Goal: Information Seeking & Learning: Learn about a topic

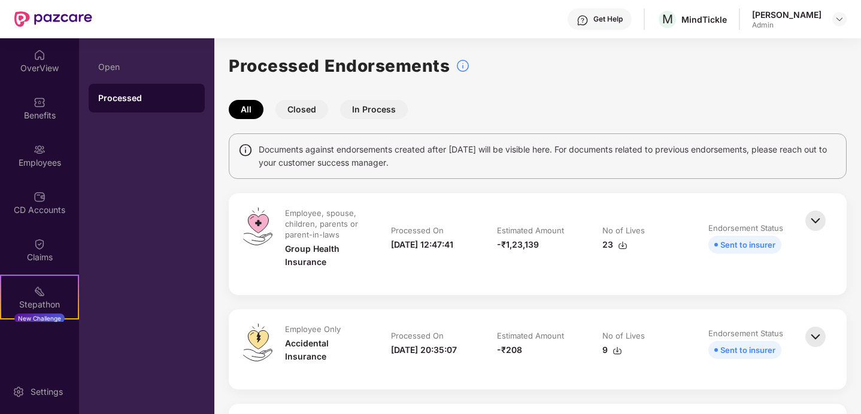
click at [383, 111] on button "In Process" at bounding box center [374, 109] width 68 height 19
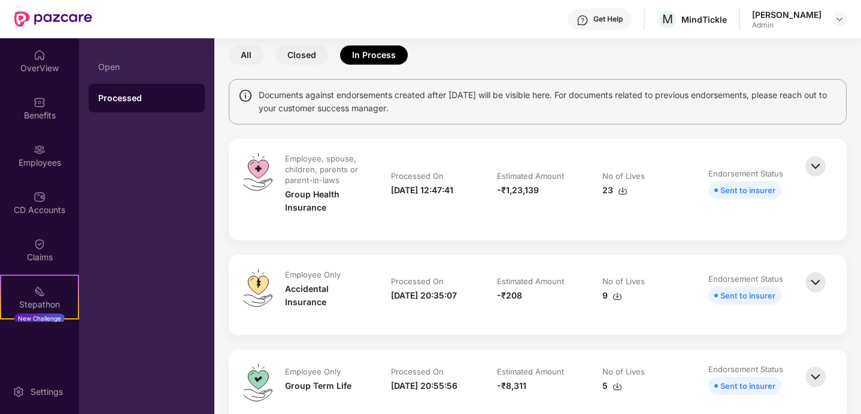
scroll to position [65, 0]
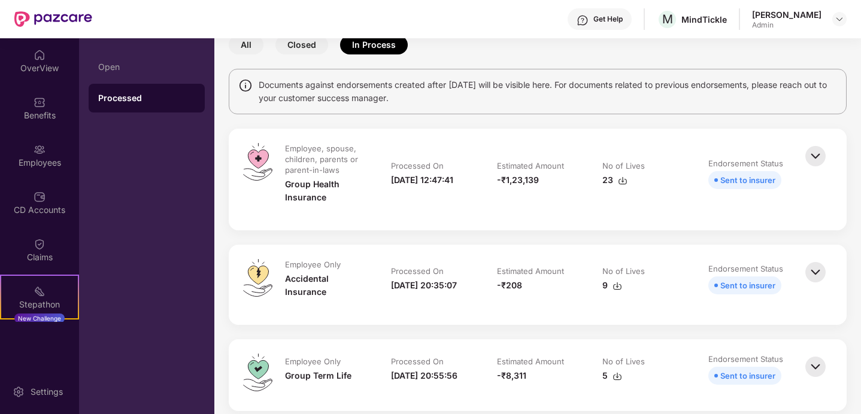
click at [811, 150] on img at bounding box center [815, 156] width 26 height 26
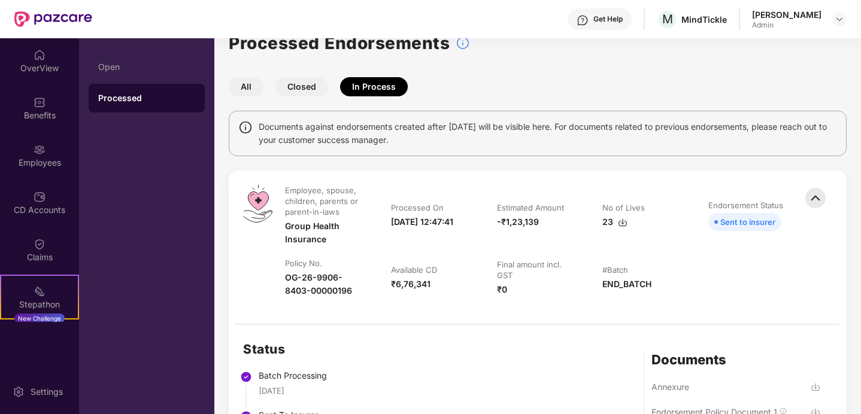
scroll to position [23, 0]
click at [35, 198] on img at bounding box center [40, 197] width 12 height 12
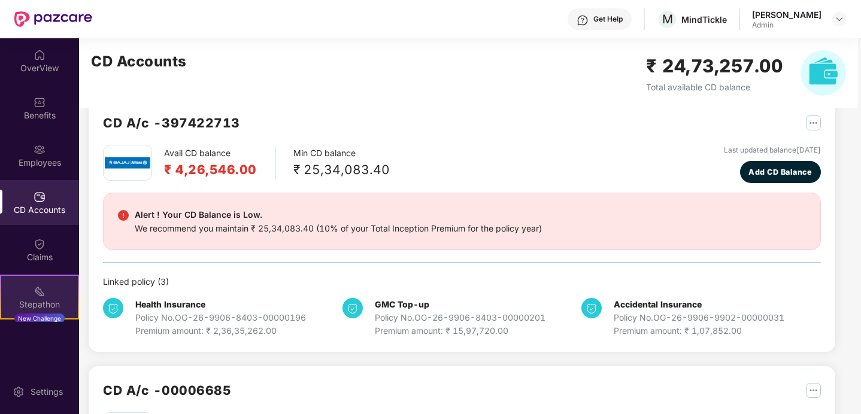
click at [47, 279] on div "Stepathon New Challenge" at bounding box center [39, 297] width 79 height 45
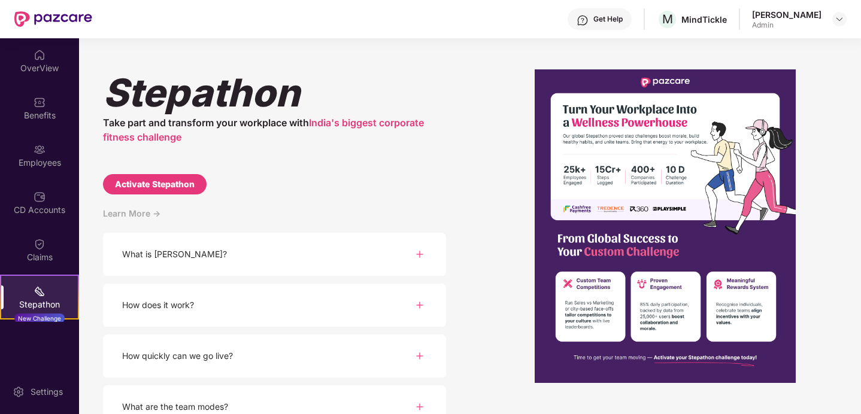
scroll to position [124, 0]
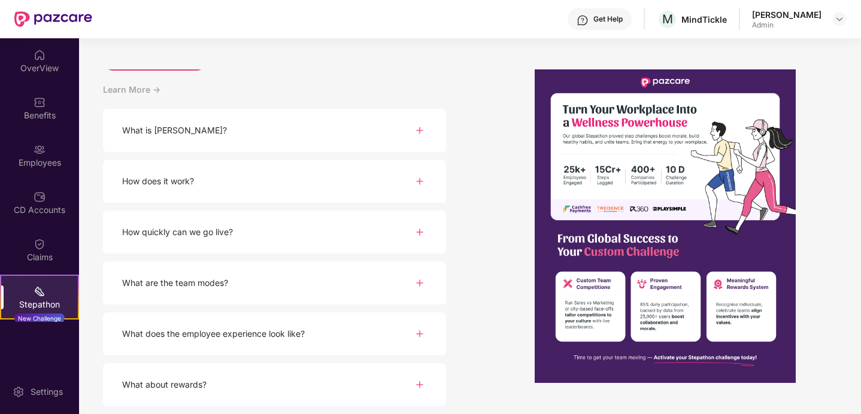
click at [183, 133] on div "What is [PERSON_NAME]?" at bounding box center [174, 130] width 105 height 13
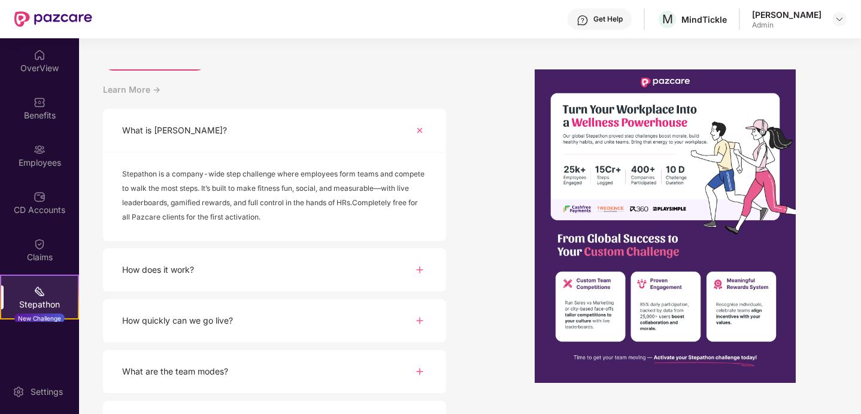
click at [226, 256] on div "How does it work?" at bounding box center [274, 270] width 343 height 44
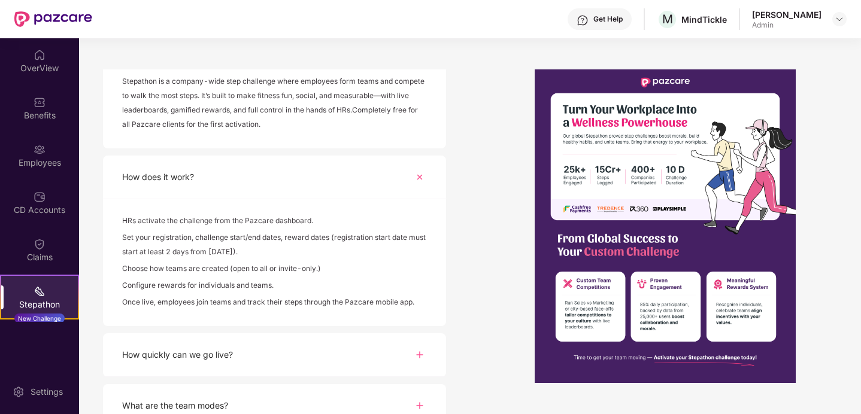
scroll to position [310, 0]
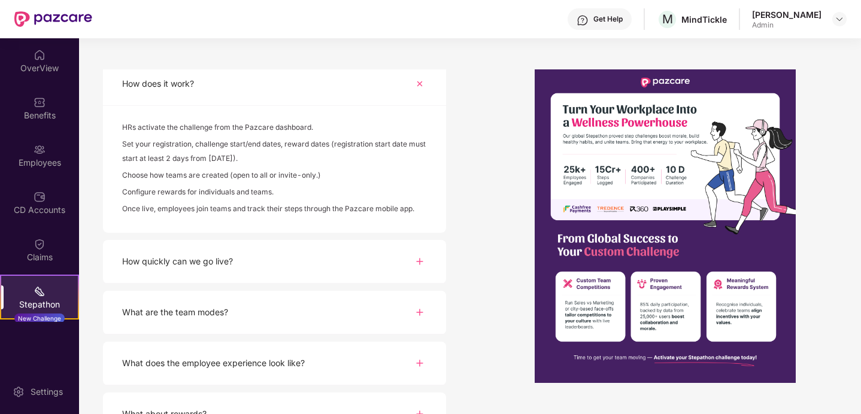
click at [225, 260] on div "How quickly can we go live?" at bounding box center [177, 261] width 111 height 13
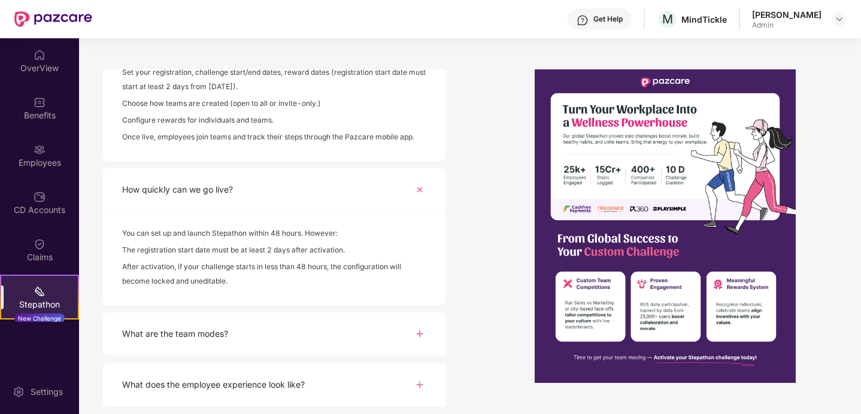
scroll to position [433, 0]
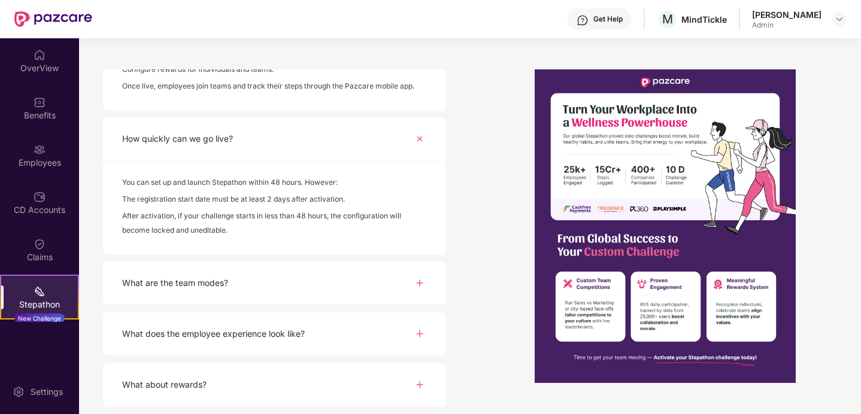
click at [205, 293] on div "What are the team modes?" at bounding box center [274, 284] width 343 height 44
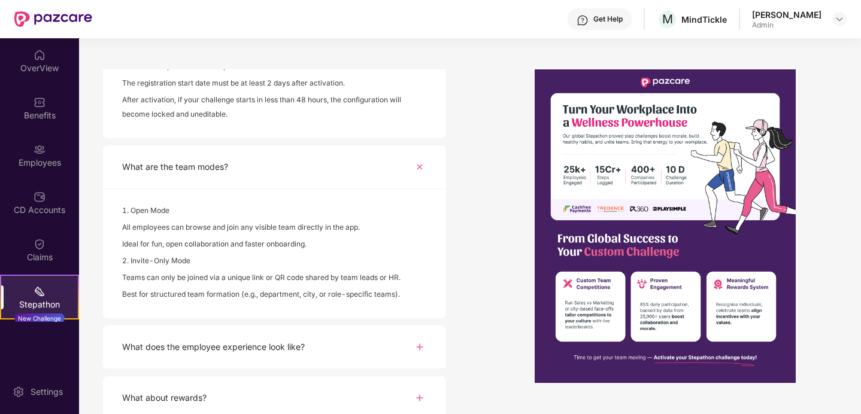
scroll to position [562, 0]
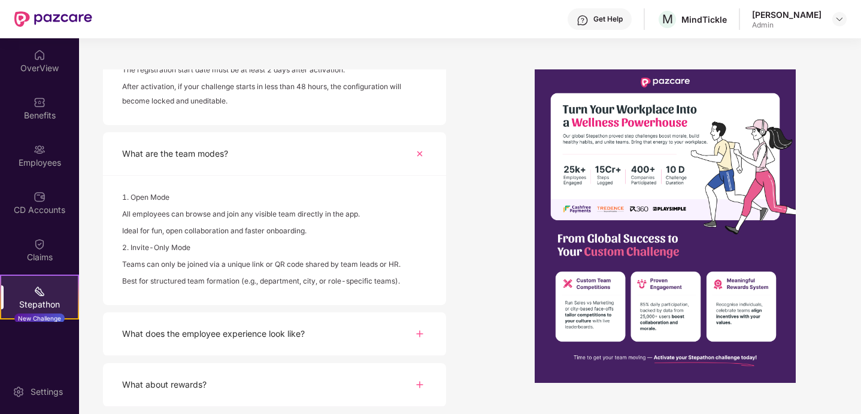
click at [192, 327] on div "What does the employee experience look like?" at bounding box center [213, 333] width 183 height 13
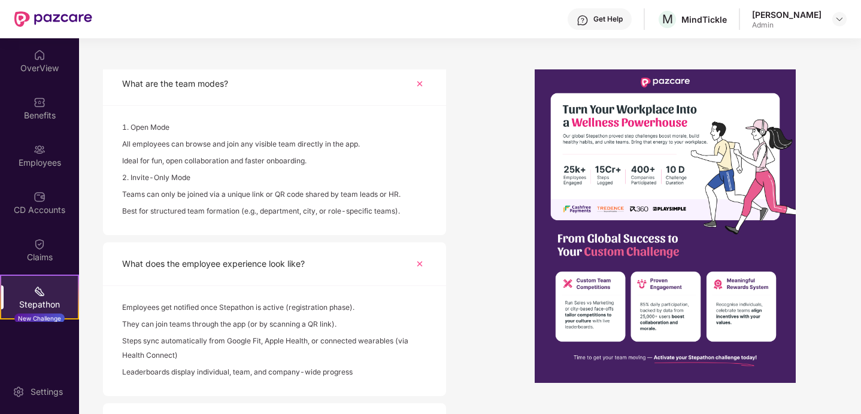
scroll to position [672, 0]
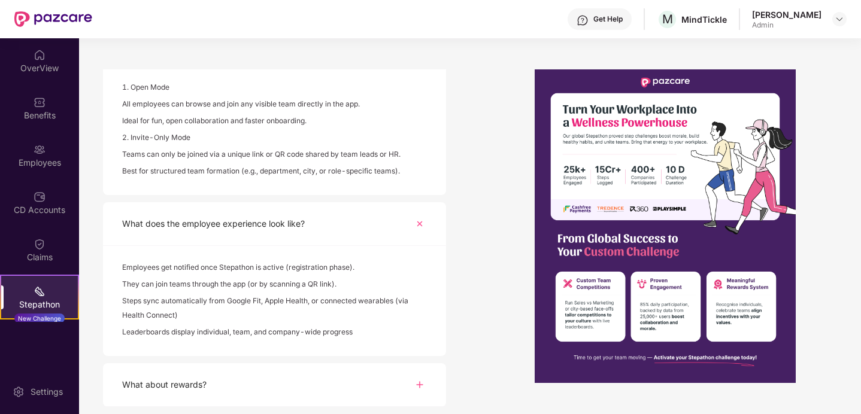
click at [189, 385] on div "What about rewards?" at bounding box center [164, 384] width 84 height 13
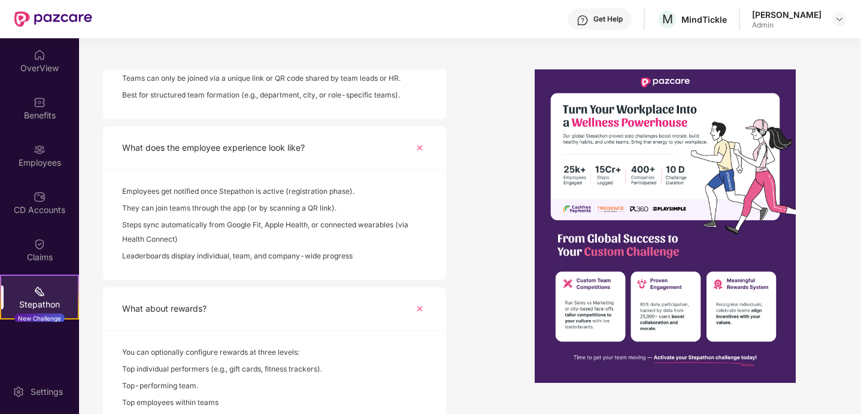
scroll to position [785, 0]
